Goal: Task Accomplishment & Management: Use online tool/utility

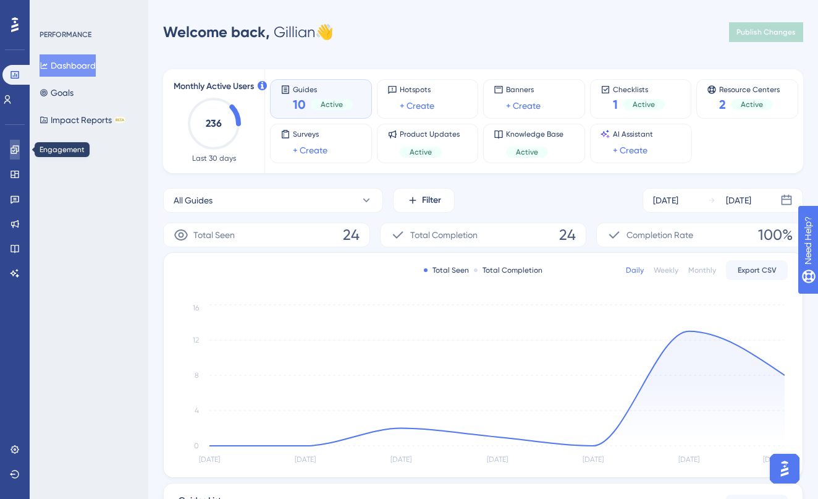
click at [11, 152] on icon at bounding box center [15, 149] width 8 height 8
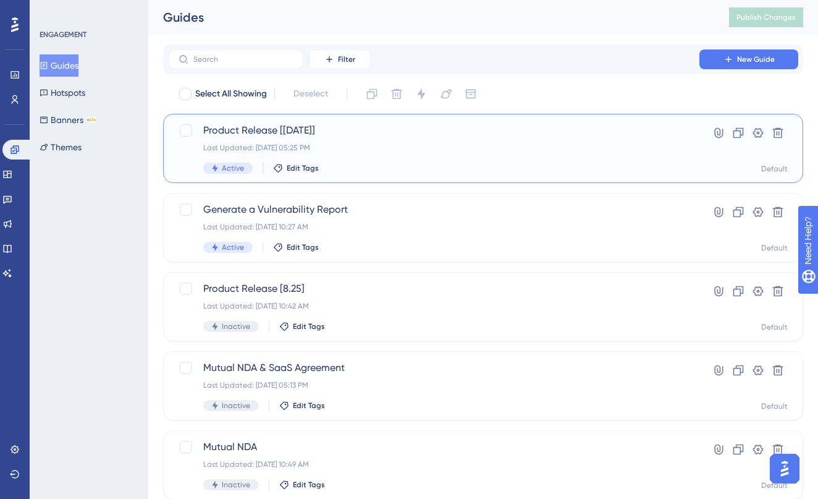
click at [390, 148] on div "Last Updated: [DATE] 05:25 PM" at bounding box center [433, 148] width 461 height 10
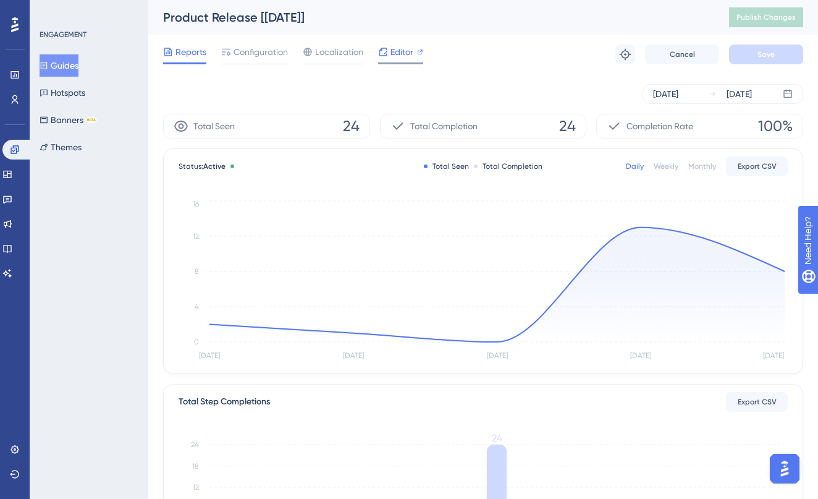
click at [400, 61] on div "Editor" at bounding box center [400, 54] width 45 height 20
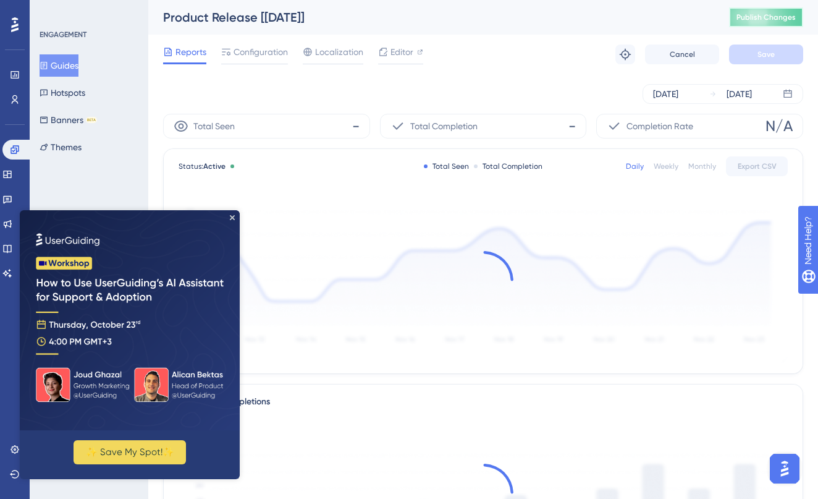
click at [747, 20] on span "Publish Changes" at bounding box center [765, 17] width 59 height 10
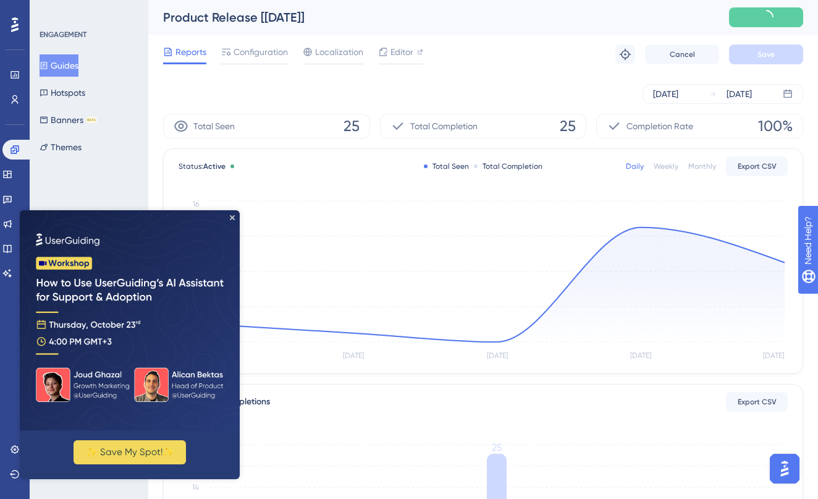
click at [234, 220] on img at bounding box center [130, 320] width 220 height 220
